Goal: Task Accomplishment & Management: Manage account settings

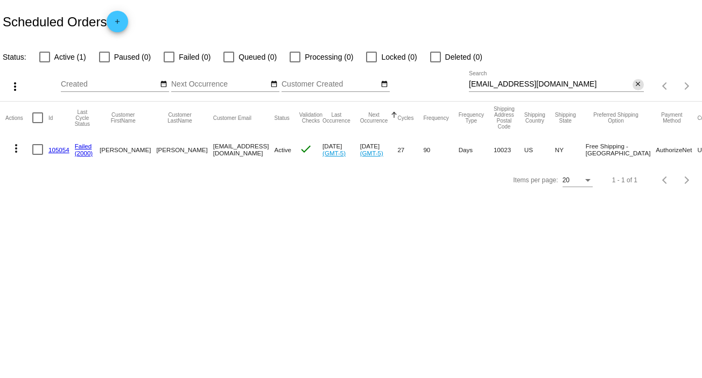
click at [636, 84] on mat-icon "close" at bounding box center [638, 84] width 8 height 9
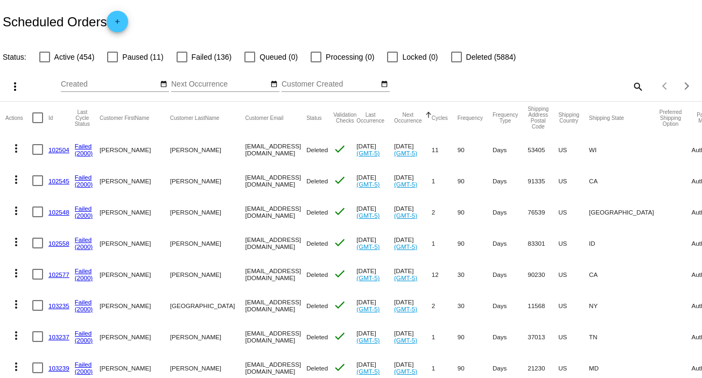
click at [631, 86] on mat-icon "search" at bounding box center [637, 86] width 13 height 17
click at [628, 86] on input "Search" at bounding box center [556, 84] width 175 height 9
paste input "[EMAIL_ADDRESS][DOMAIN_NAME]"
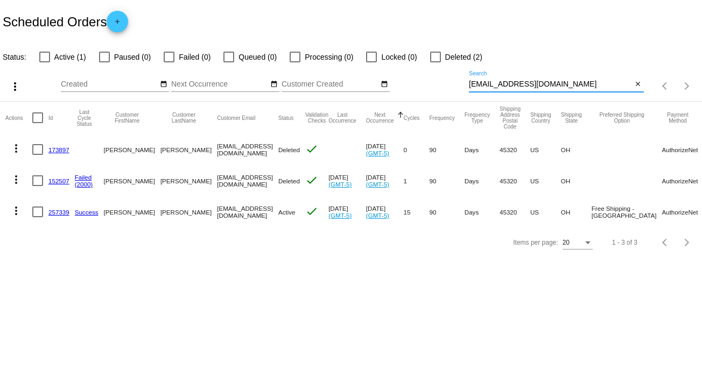
type input "[EMAIL_ADDRESS][DOMAIN_NAME]"
click at [14, 211] on mat-icon "more_vert" at bounding box center [16, 210] width 13 height 13
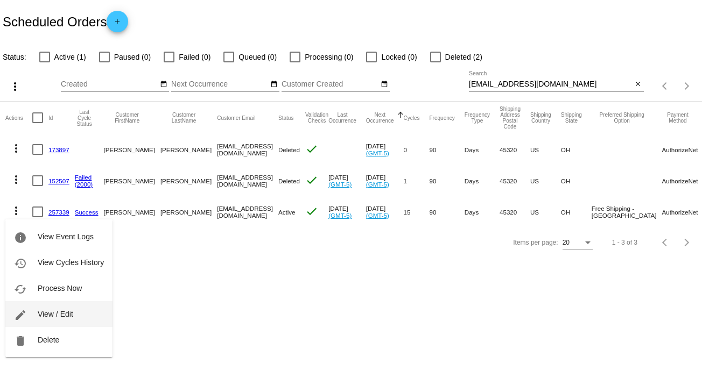
click at [74, 312] on button "edit View / Edit" at bounding box center [58, 314] width 107 height 26
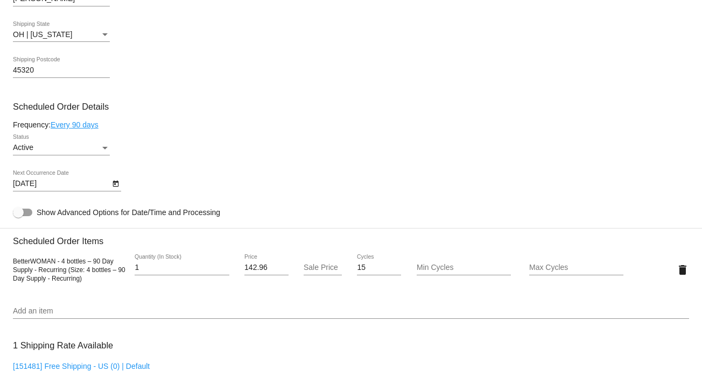
scroll to position [553, 0]
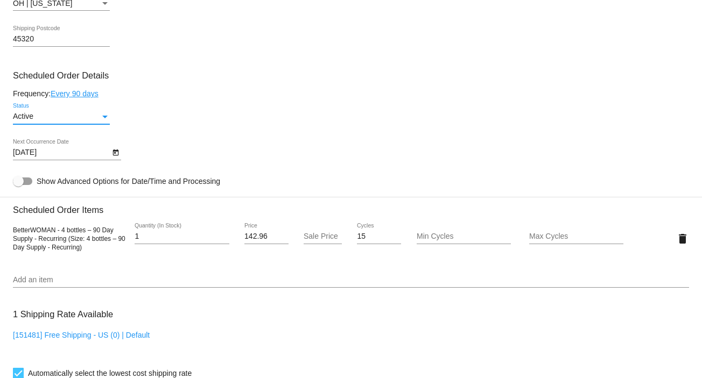
click at [101, 117] on div "Status" at bounding box center [105, 116] width 10 height 9
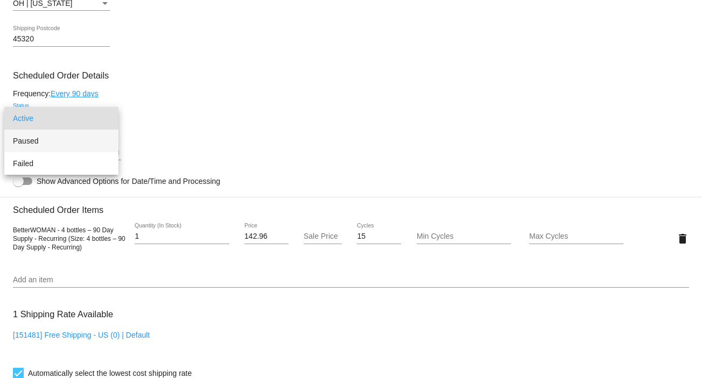
click at [91, 137] on span "Paused" at bounding box center [61, 141] width 97 height 23
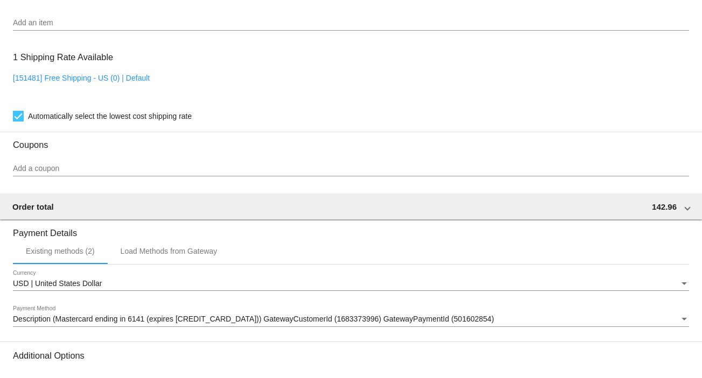
scroll to position [929, 0]
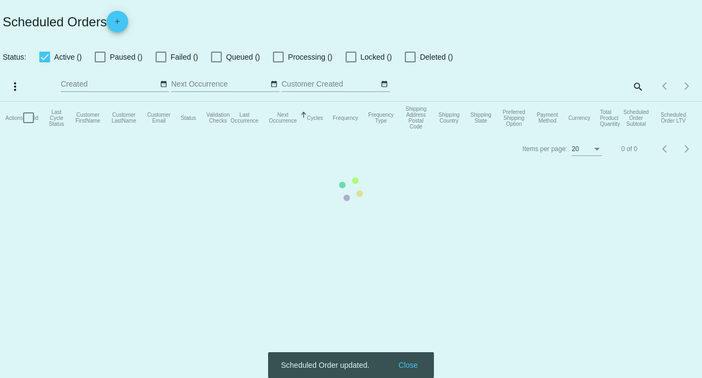
checkbox input "false"
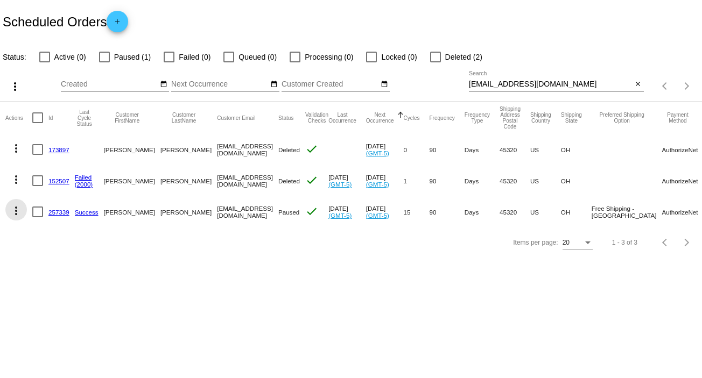
click at [17, 207] on mat-icon "more_vert" at bounding box center [16, 210] width 13 height 13
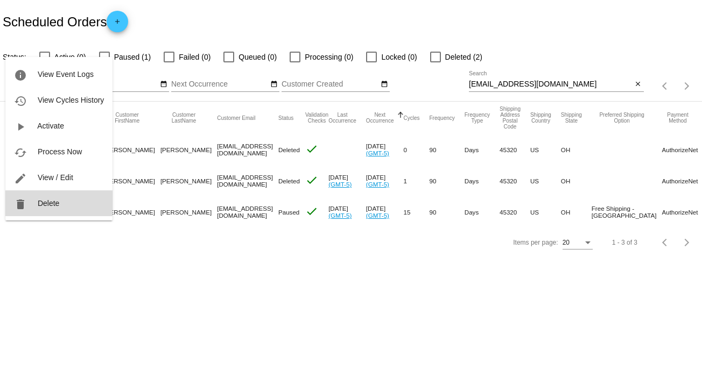
click at [52, 204] on span "Delete" at bounding box center [49, 203] width 22 height 9
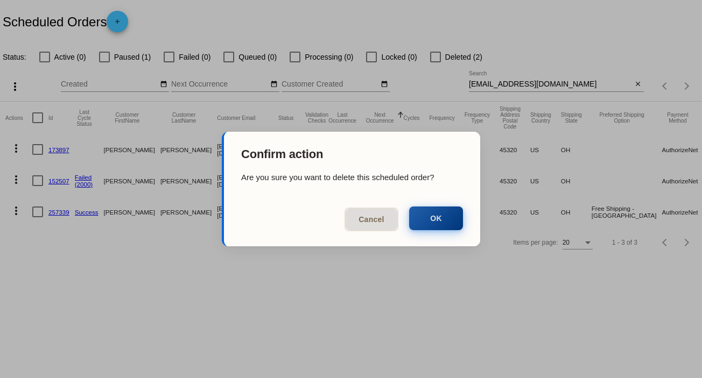
click at [442, 216] on button "OK" at bounding box center [436, 219] width 54 height 24
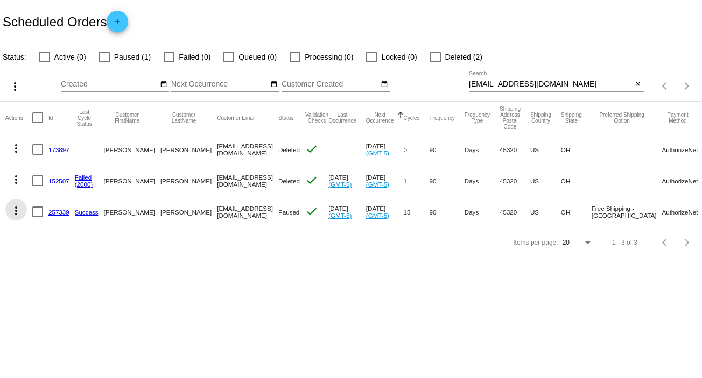
click at [16, 216] on mat-icon "more_vert" at bounding box center [16, 210] width 13 height 13
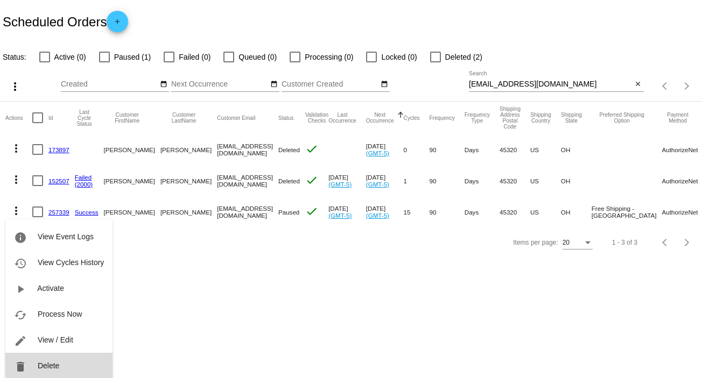
click at [63, 362] on button "delete Delete" at bounding box center [58, 366] width 107 height 26
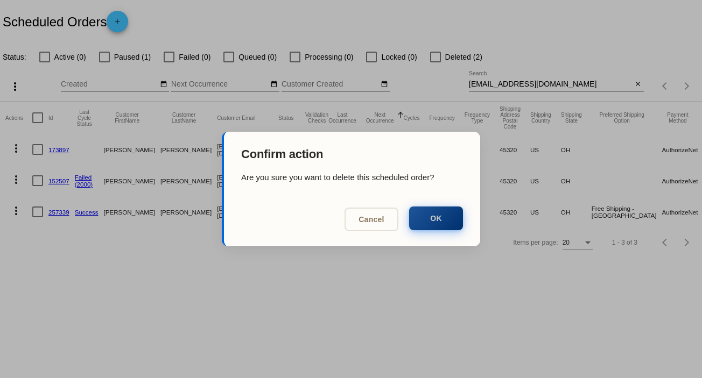
click at [431, 216] on button "OK" at bounding box center [436, 219] width 54 height 24
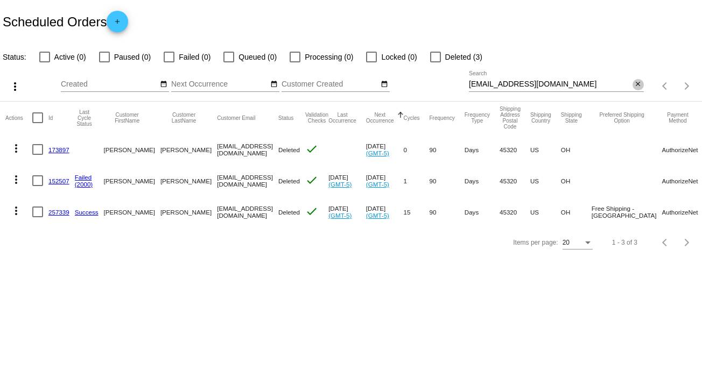
click at [639, 81] on mat-icon "close" at bounding box center [638, 84] width 8 height 9
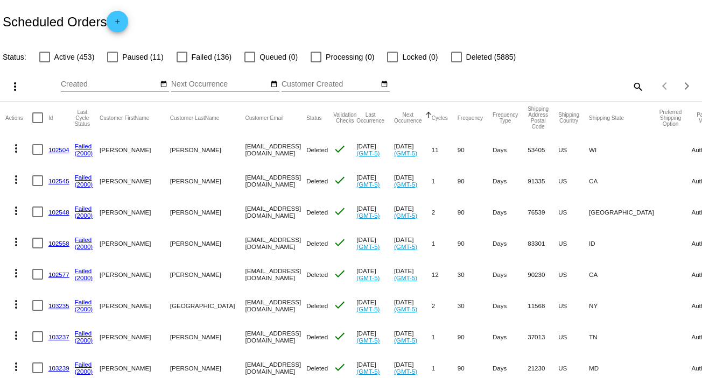
click at [631, 86] on mat-icon "search" at bounding box center [637, 86] width 13 height 17
click at [630, 86] on input "Search" at bounding box center [556, 84] width 175 height 9
paste input "[EMAIL_ADDRESS][DOMAIN_NAME]"
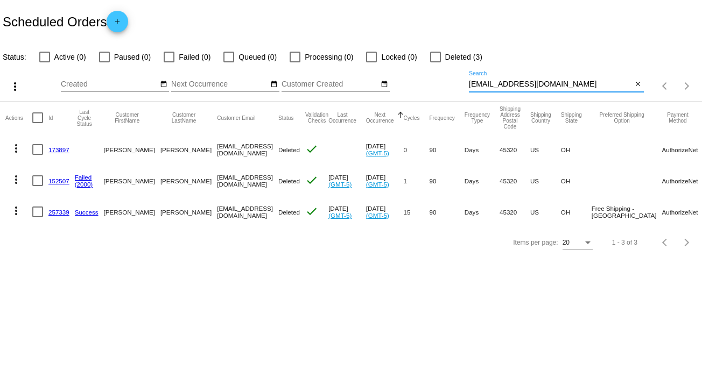
type input "[EMAIL_ADDRESS][DOMAIN_NAME]"
